Goal: Find specific page/section: Find specific page/section

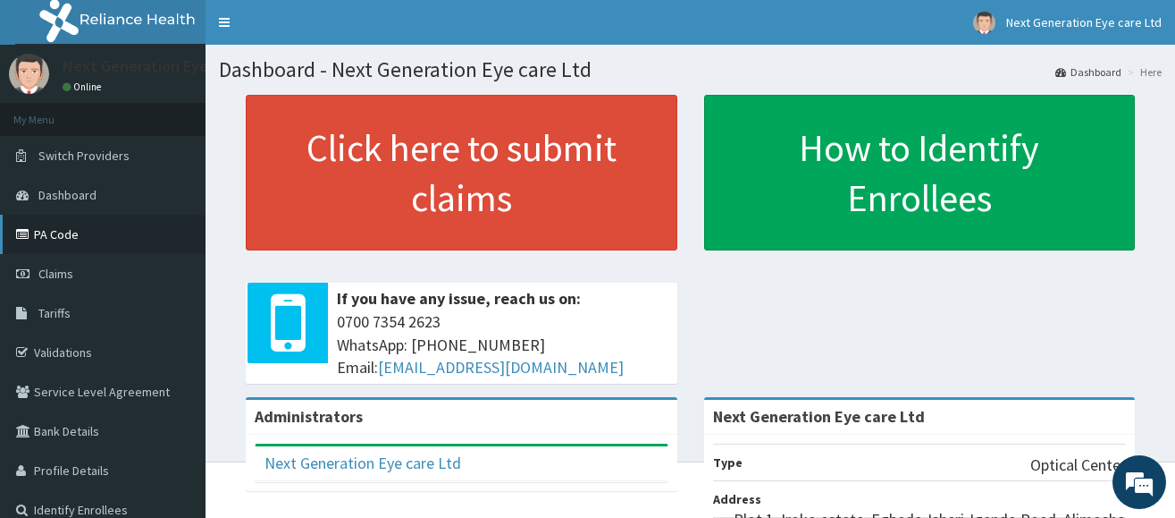
click at [82, 230] on link "PA Code" at bounding box center [103, 234] width 206 height 39
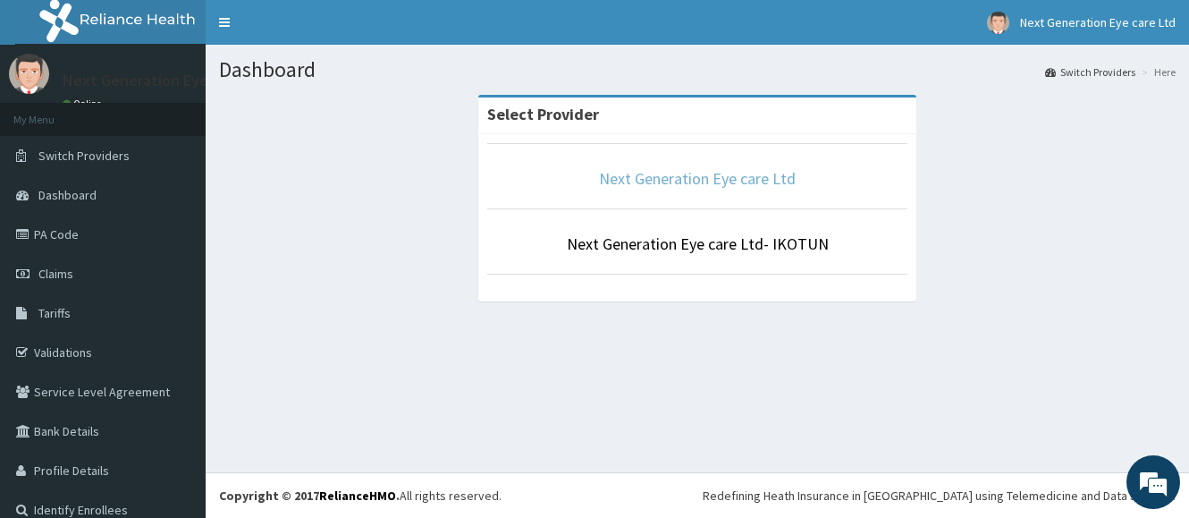
click at [697, 175] on link "Next Generation Eye care Ltd" at bounding box center [697, 178] width 197 height 21
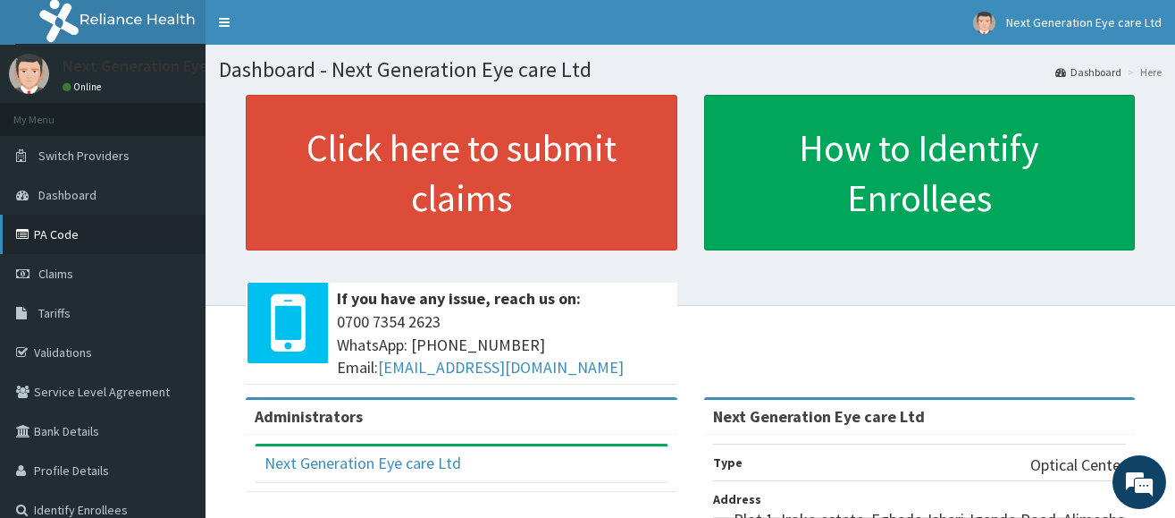
click at [69, 232] on link "PA Code" at bounding box center [103, 234] width 206 height 39
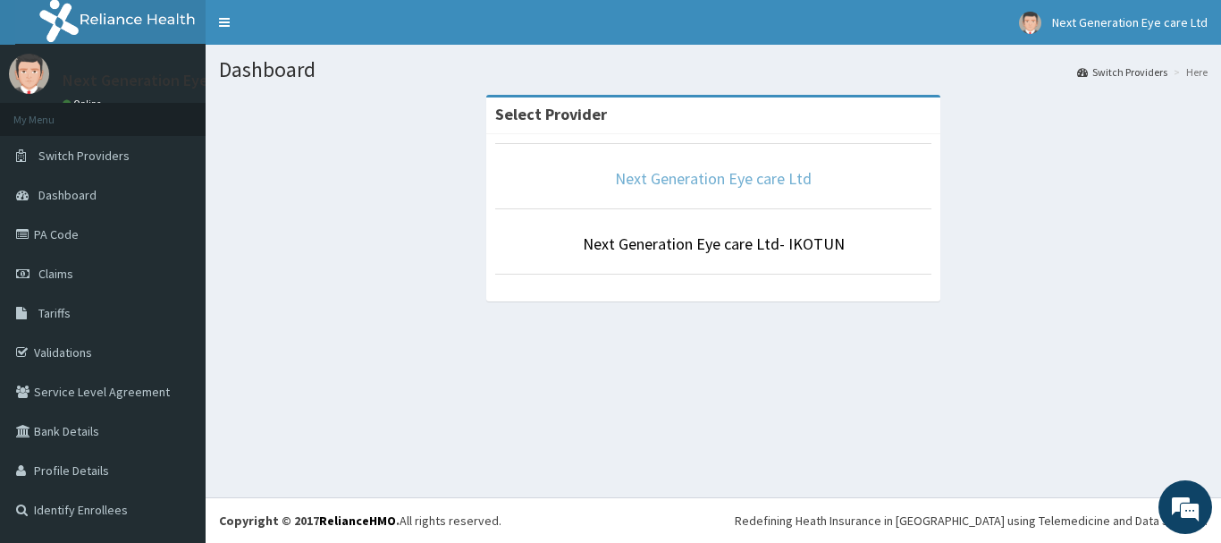
click at [719, 181] on link "Next Generation Eye care Ltd" at bounding box center [713, 178] width 197 height 21
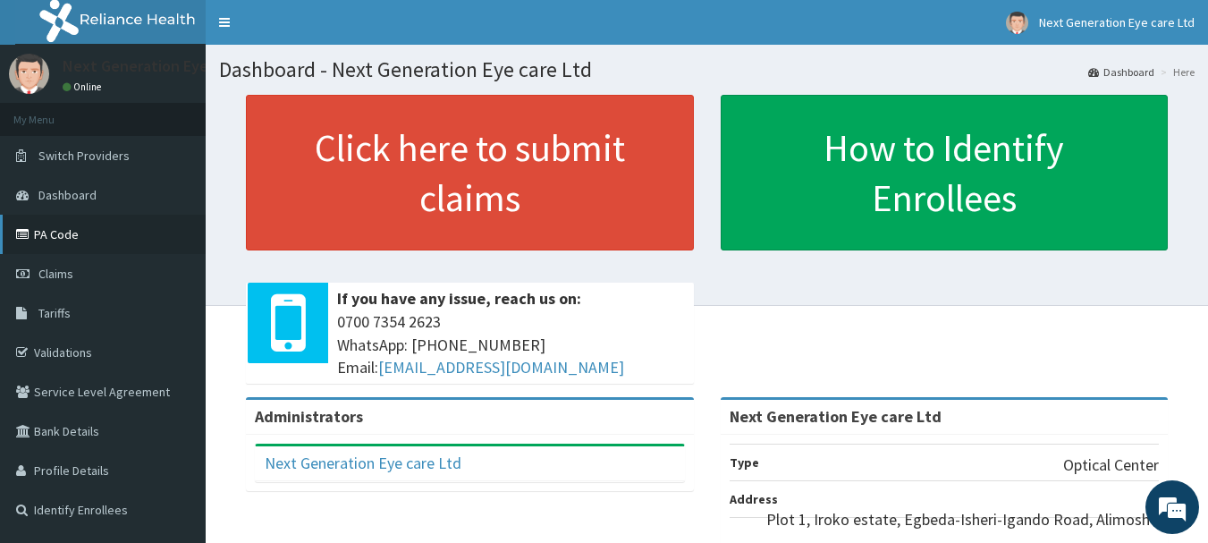
click at [75, 231] on link "PA Code" at bounding box center [103, 234] width 206 height 39
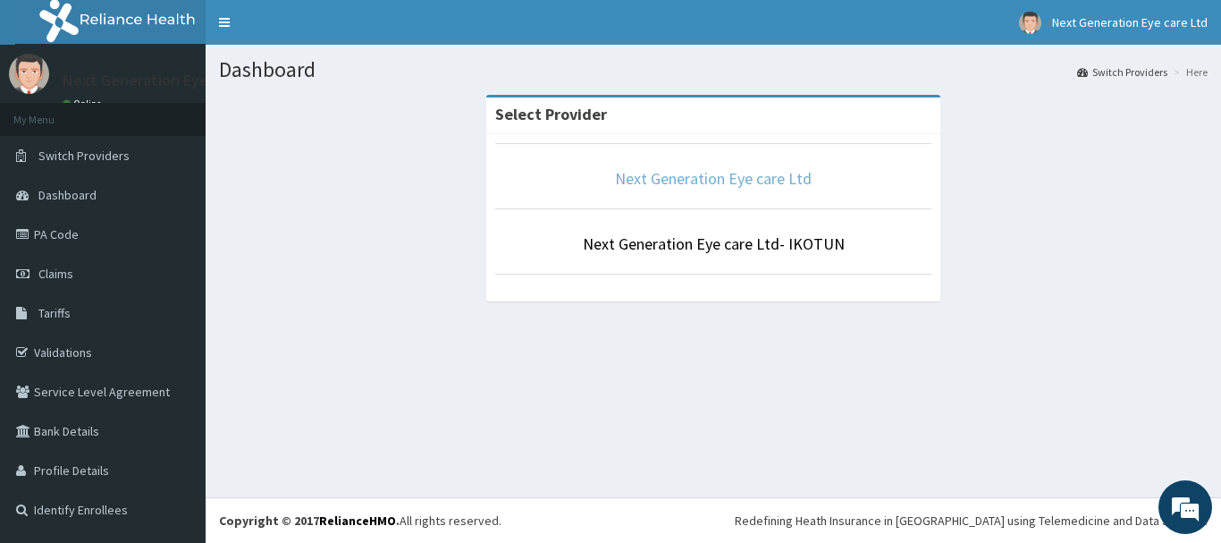
click at [735, 184] on link "Next Generation Eye care Ltd" at bounding box center [713, 178] width 197 height 21
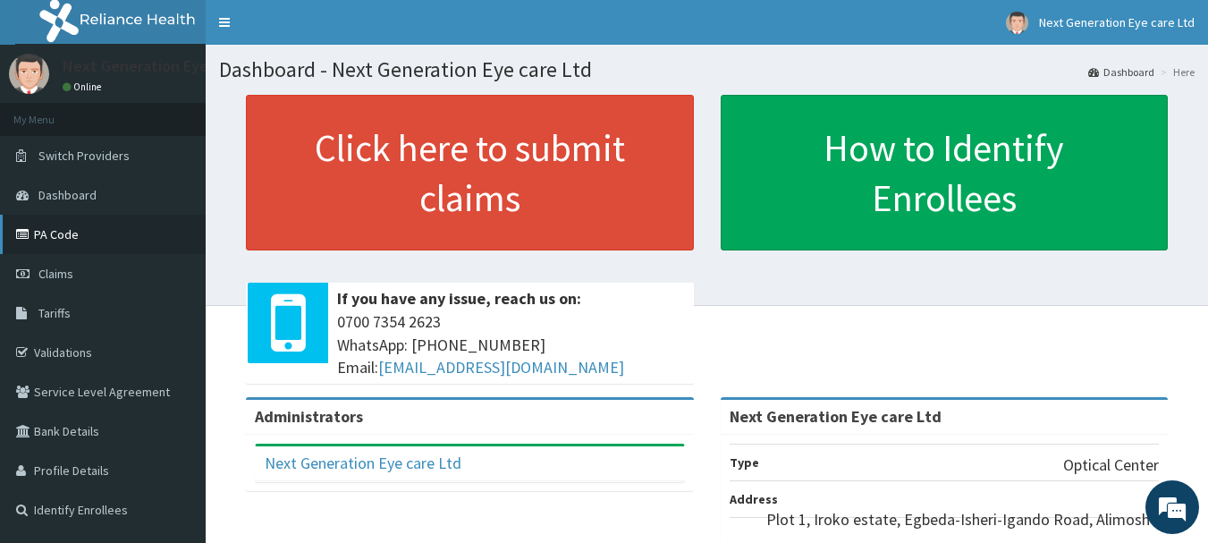
click at [80, 232] on link "PA Code" at bounding box center [103, 234] width 206 height 39
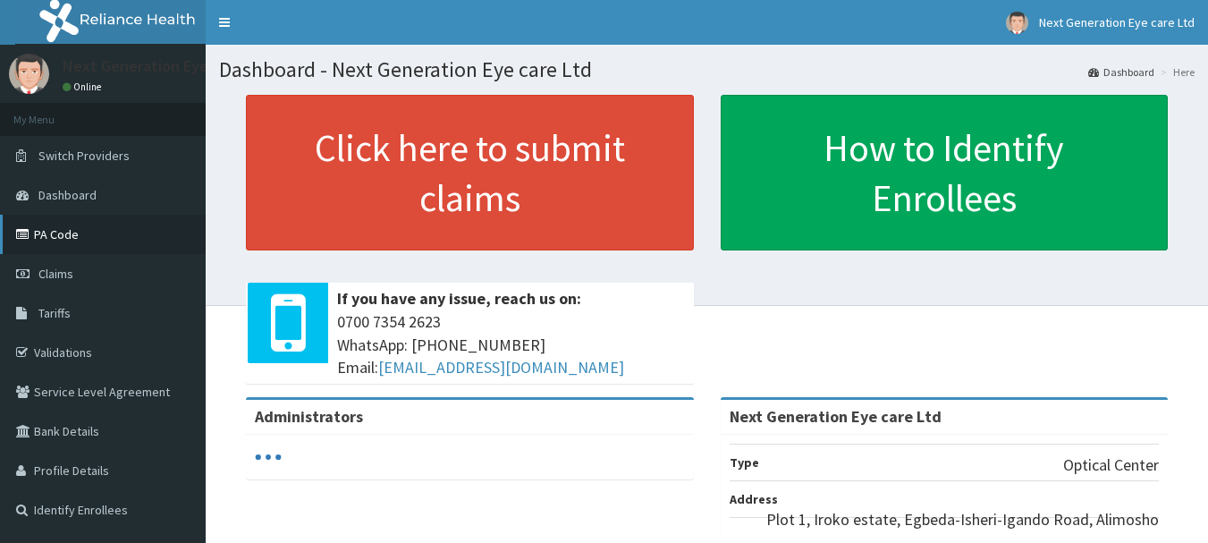
click at [65, 236] on link "PA Code" at bounding box center [103, 234] width 206 height 39
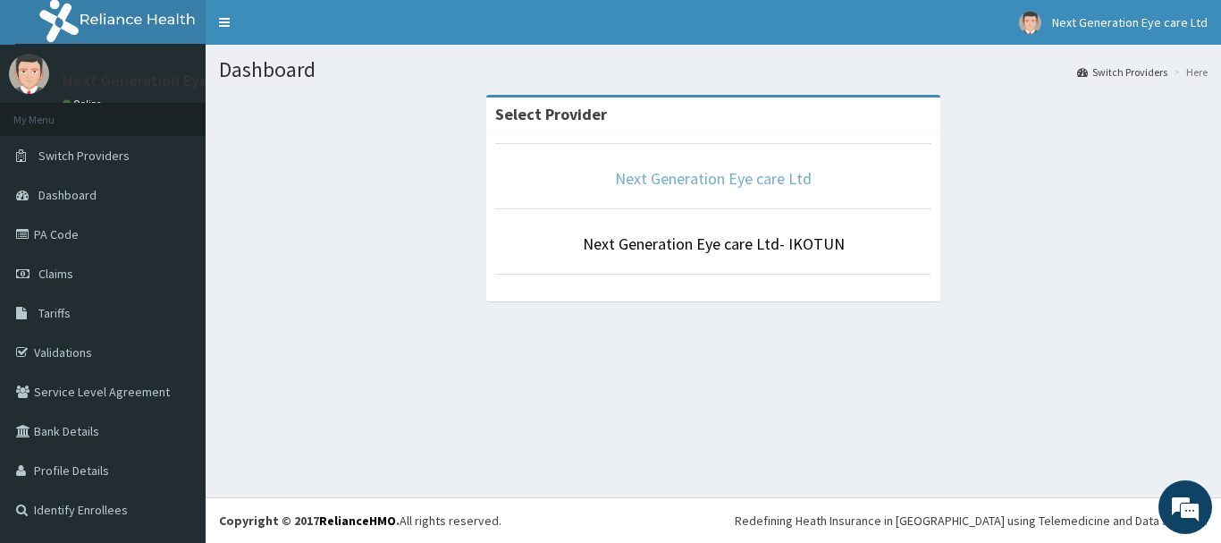
click at [677, 172] on link "Next Generation Eye care Ltd" at bounding box center [713, 178] width 197 height 21
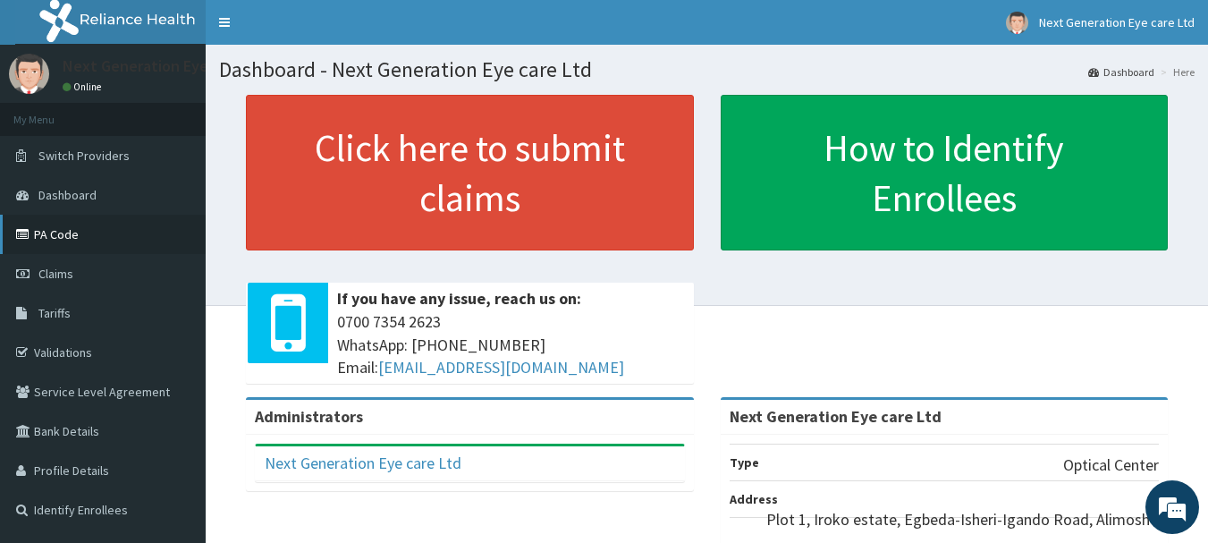
click at [90, 223] on link "PA Code" at bounding box center [103, 234] width 206 height 39
